Goal: Transaction & Acquisition: Purchase product/service

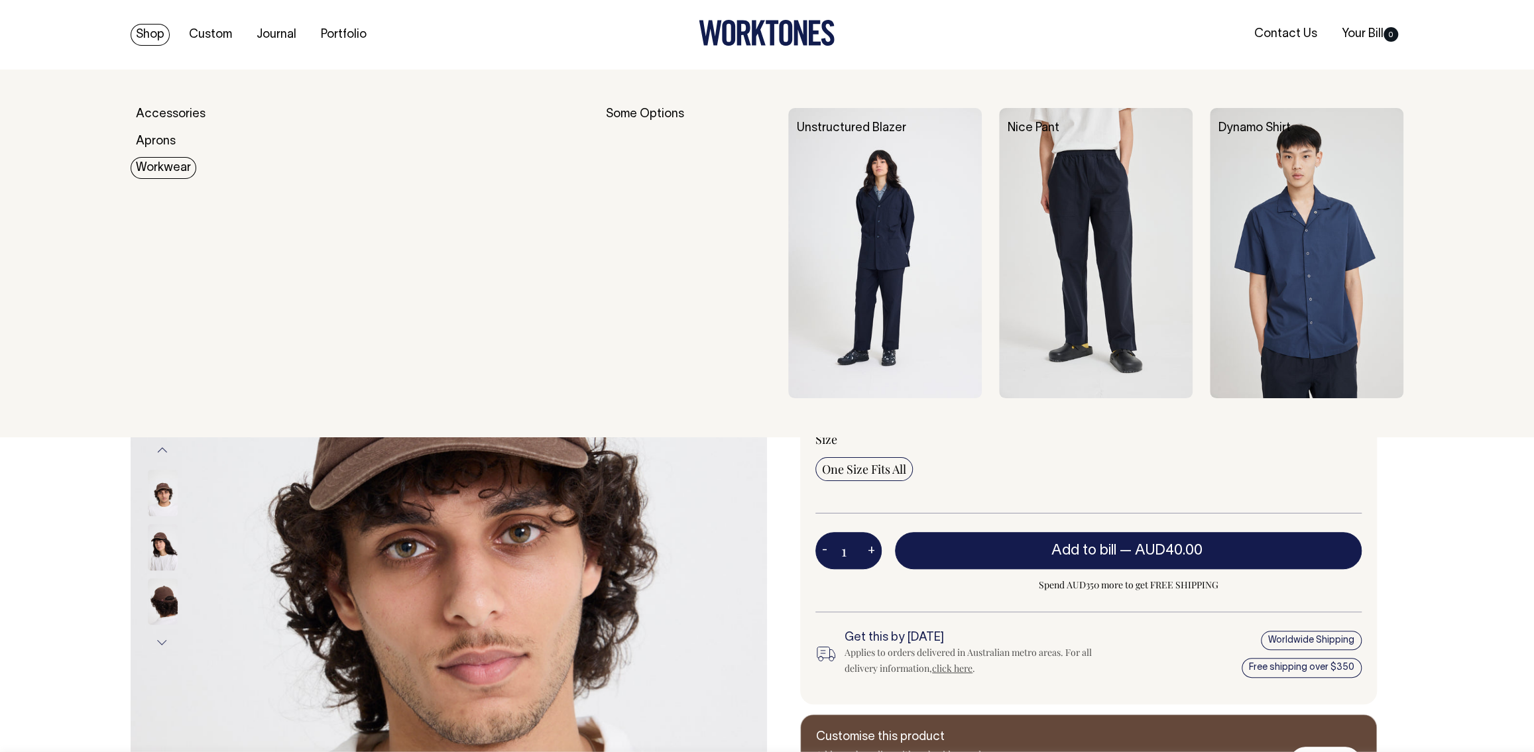
click at [166, 169] on link "Workwear" at bounding box center [164, 168] width 66 height 22
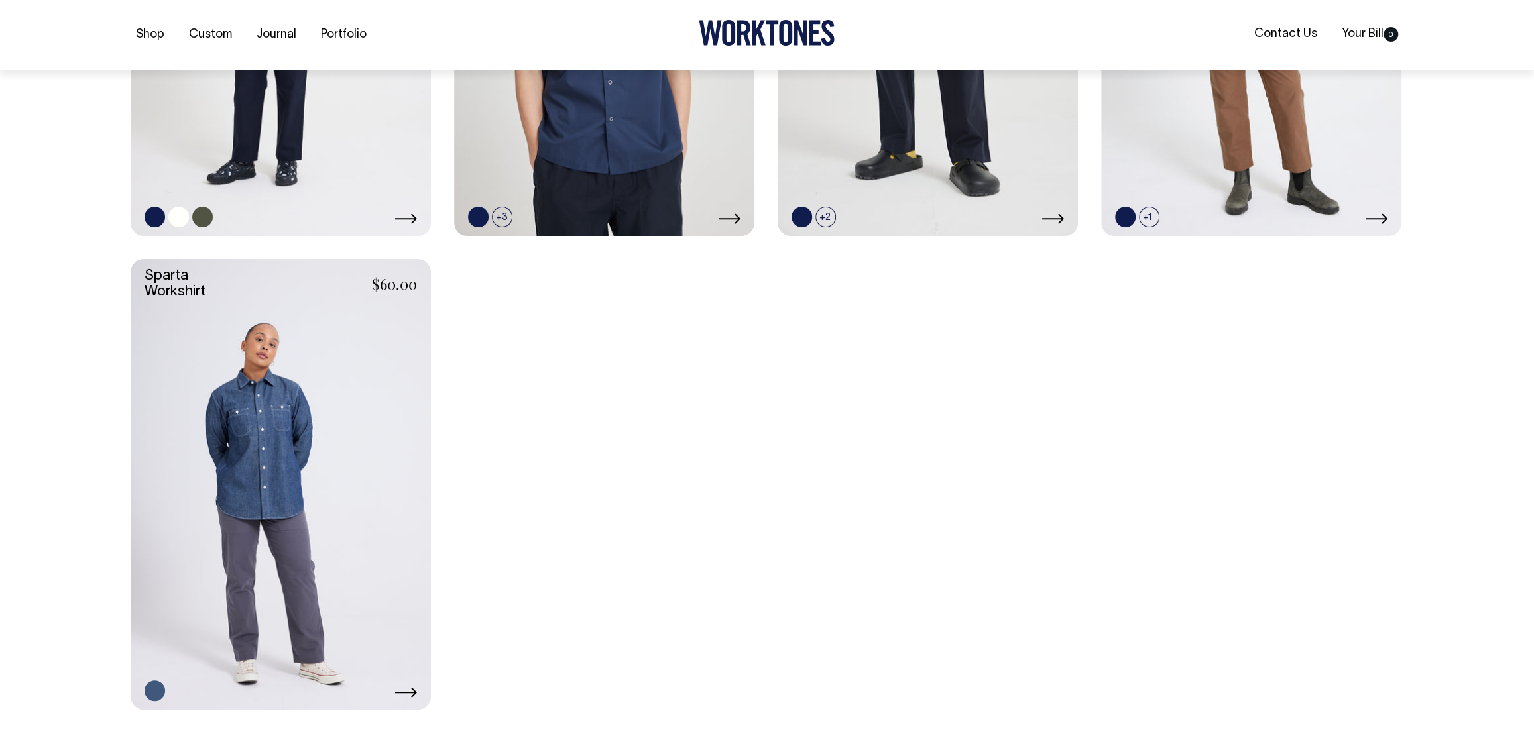
scroll to position [658, 0]
click at [319, 202] on link at bounding box center [281, 10] width 300 height 451
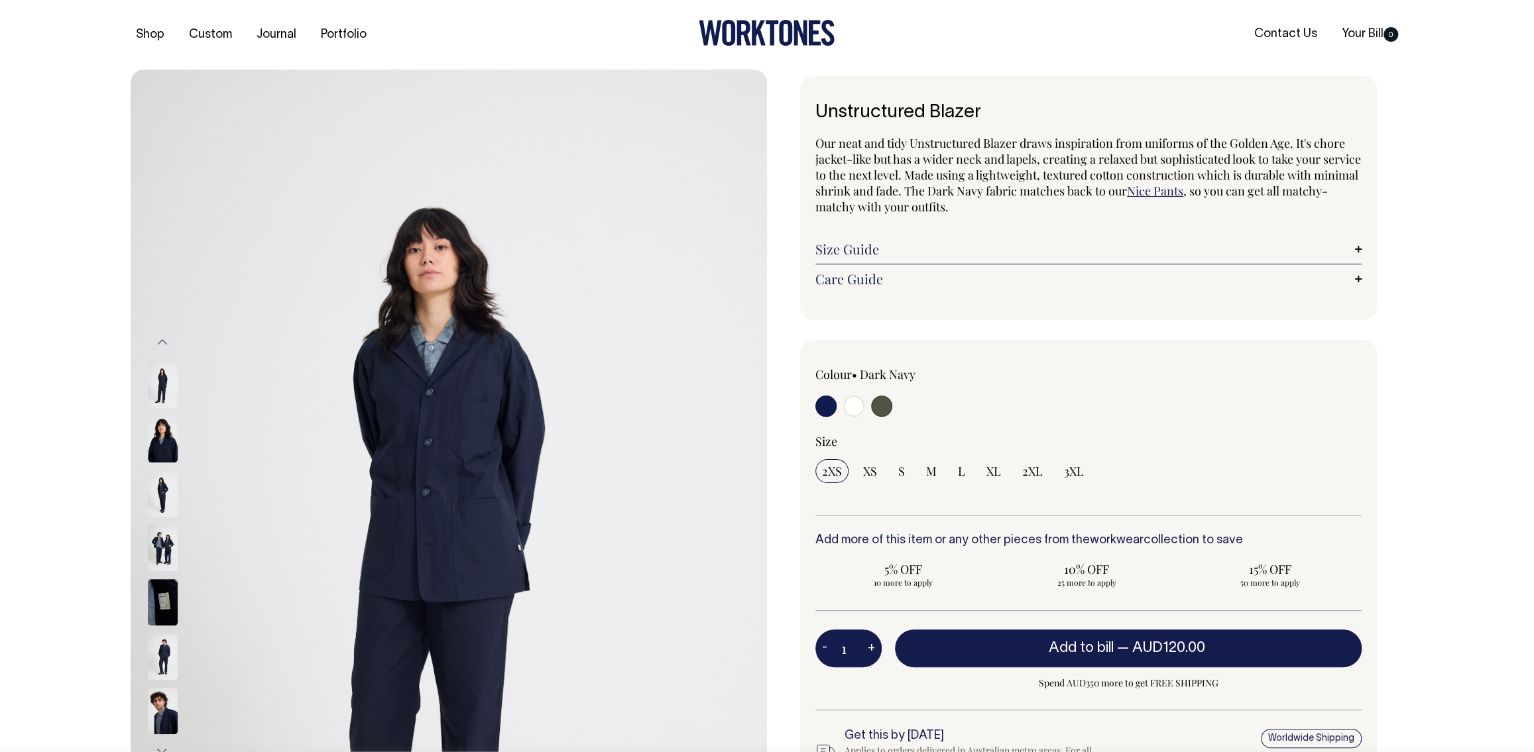
click at [875, 412] on input "radio" at bounding box center [881, 406] width 21 height 21
radio input "true"
select select "Olive"
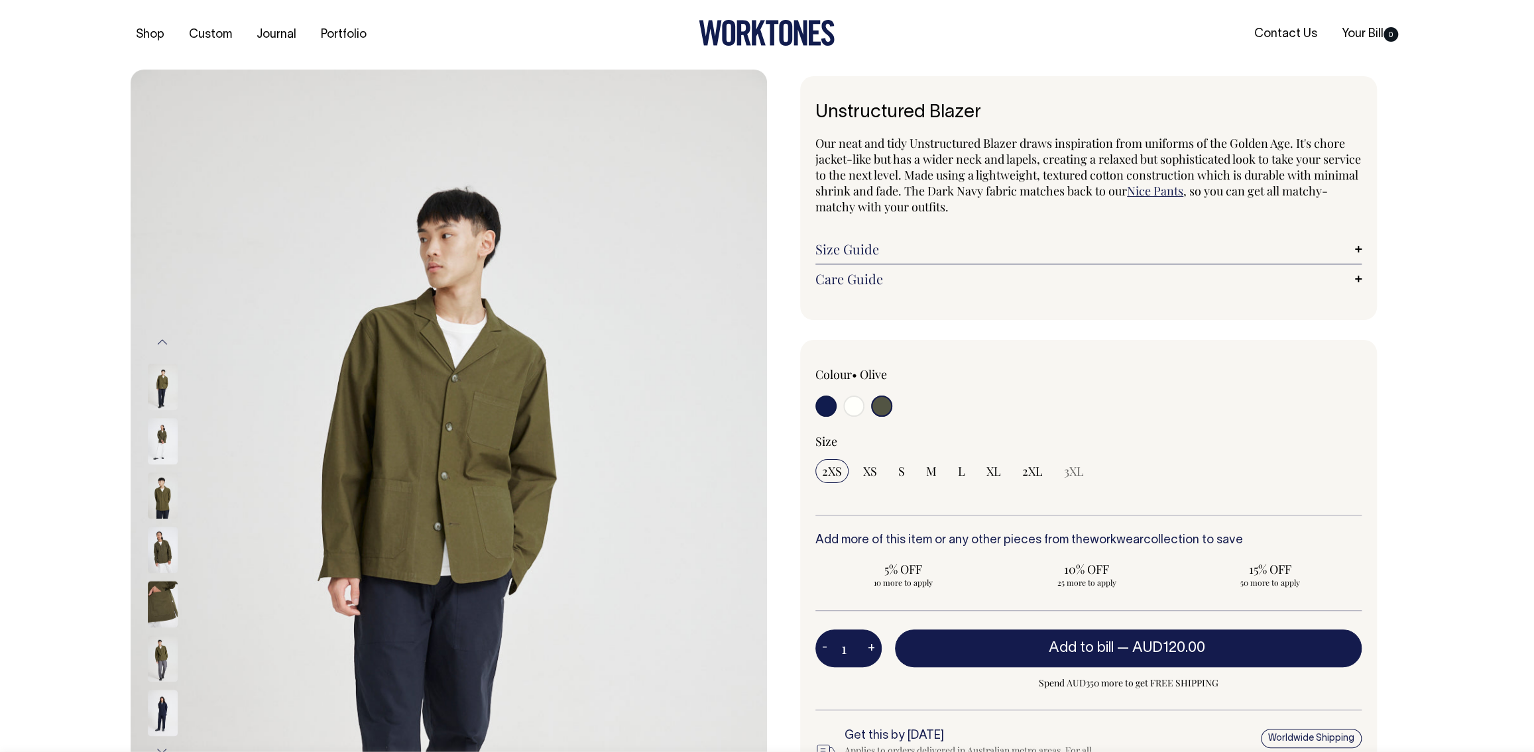
drag, startPoint x: 483, startPoint y: 408, endPoint x: 925, endPoint y: 44, distance: 572.5
